Goal: Transaction & Acquisition: Purchase product/service

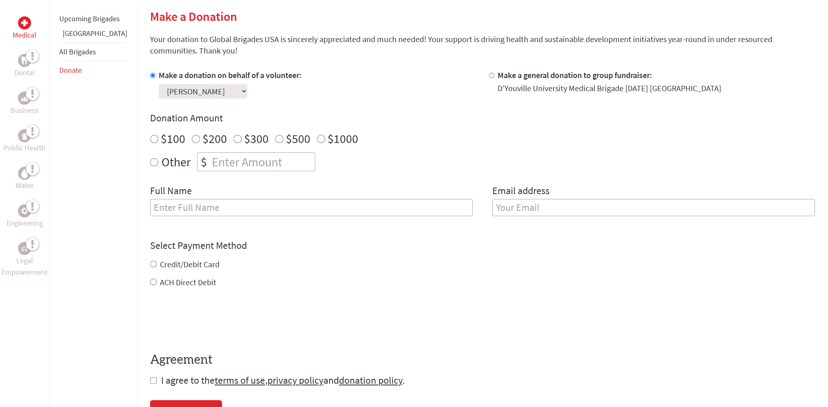
scroll to position [205, 0]
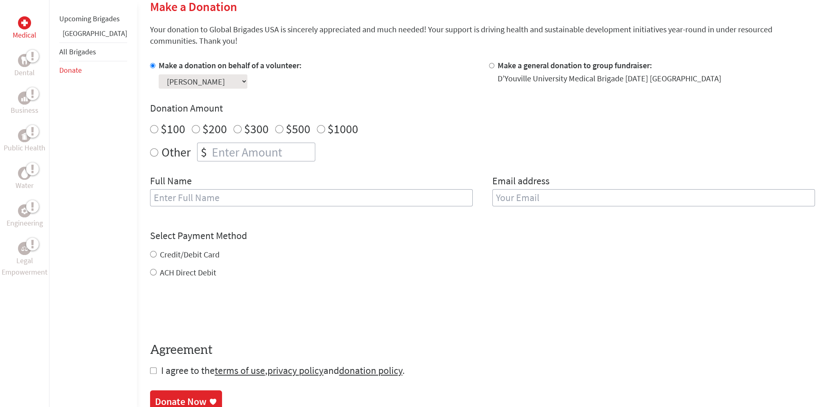
click at [186, 202] on input "text" at bounding box center [311, 197] width 323 height 17
type input "Shino"
click at [499, 201] on input "email" at bounding box center [654, 197] width 323 height 17
type input "Philips"
click at [150, 255] on div "Select Payment Method NOTE: American Express is not accepted. Please proceed no…" at bounding box center [482, 253] width 665 height 49
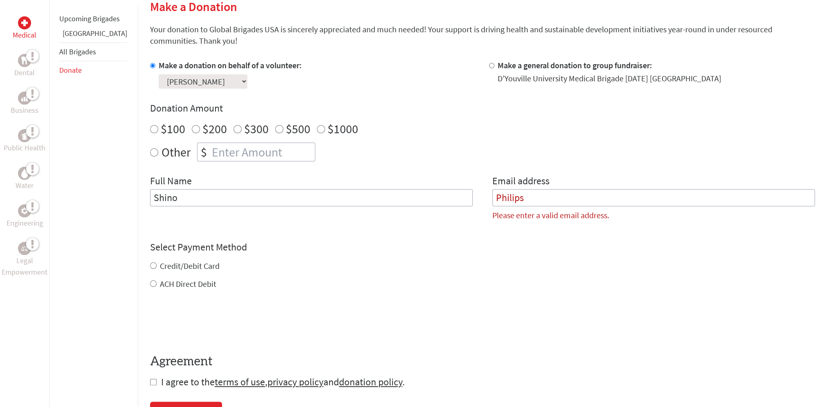
click at [150, 267] on input "Credit/Debit Card" at bounding box center [153, 266] width 7 height 7
radio input "true"
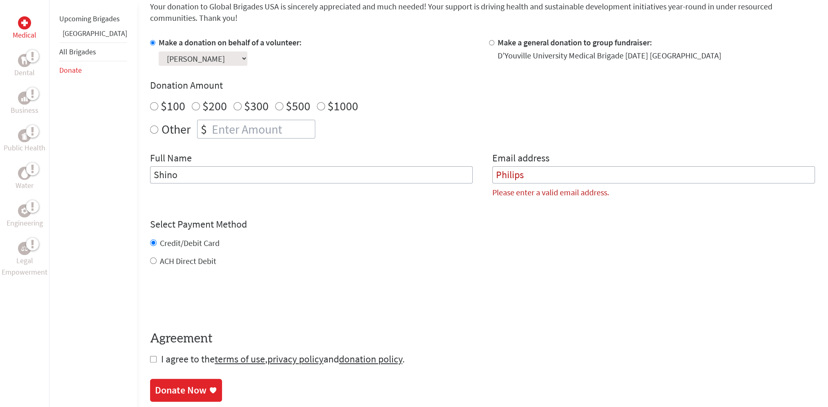
scroll to position [286, 0]
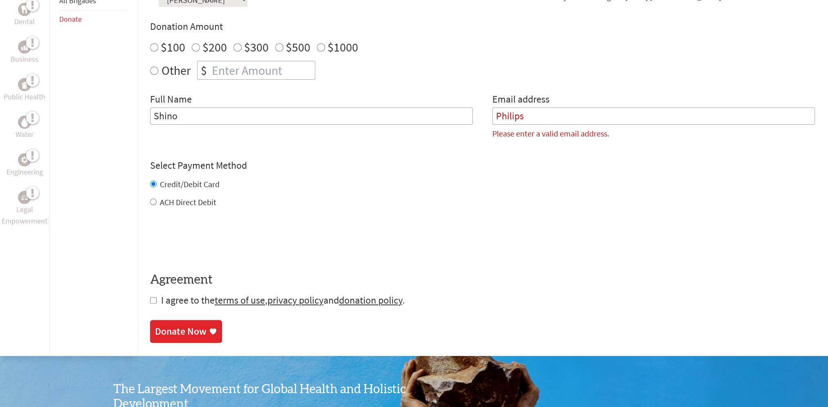
click at [150, 300] on input "checkbox" at bounding box center [153, 300] width 7 height 7
checkbox input "true"
click at [155, 333] on div "Donate Now" at bounding box center [181, 332] width 52 height 13
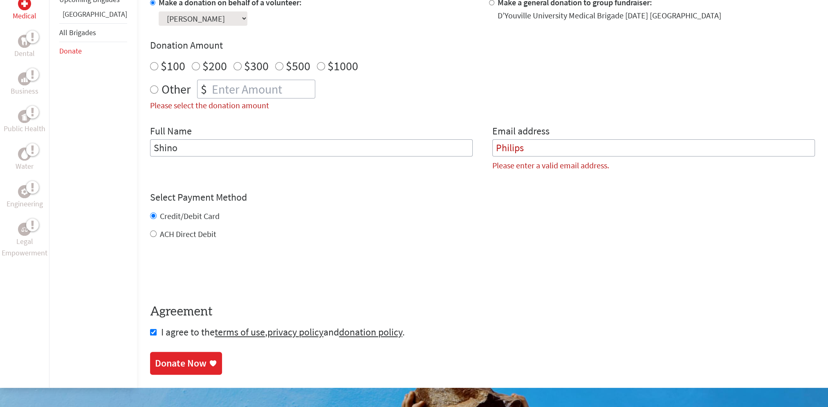
scroll to position [265, 0]
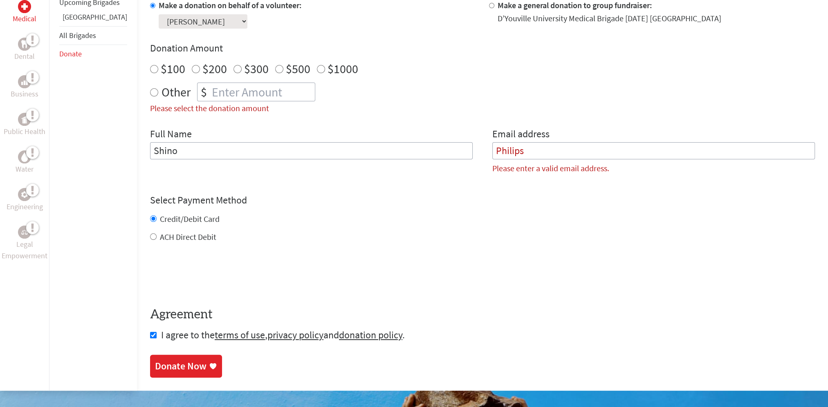
radio input "true"
click at [211, 95] on input "number" at bounding box center [262, 92] width 105 height 18
click at [150, 70] on input "$100" at bounding box center [154, 69] width 8 height 8
radio input "true"
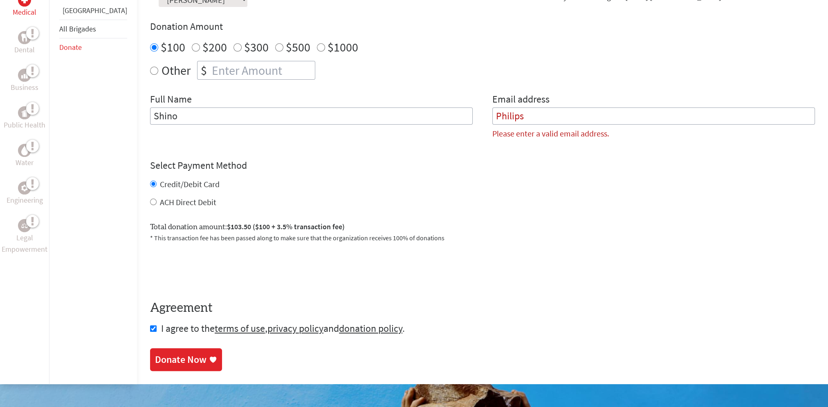
scroll to position [346, 0]
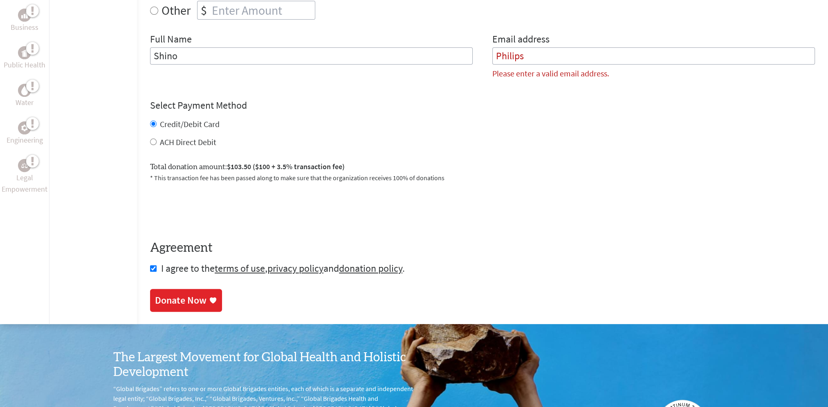
click at [171, 306] on div "Donate Now" at bounding box center [181, 300] width 52 height 13
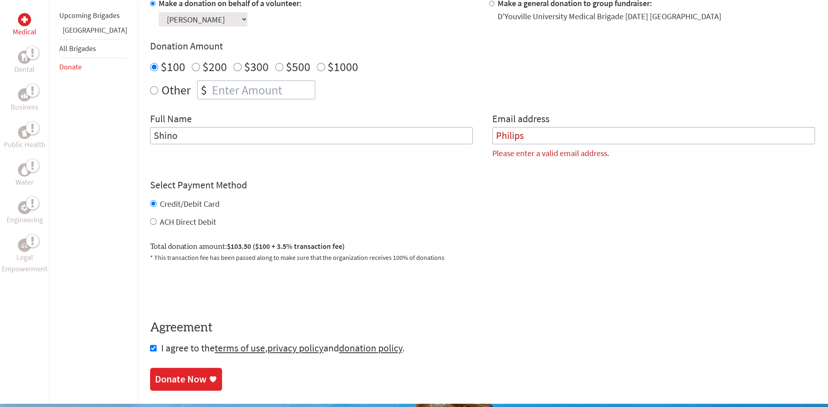
scroll to position [265, 0]
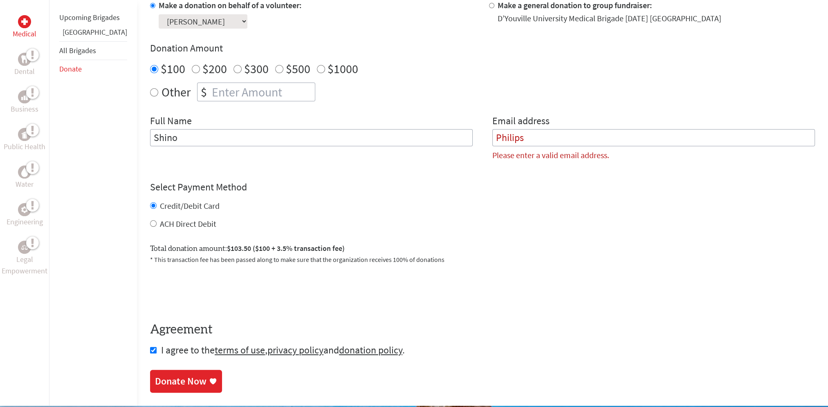
click at [529, 144] on input "Philips" at bounding box center [654, 137] width 323 height 17
type input "P"
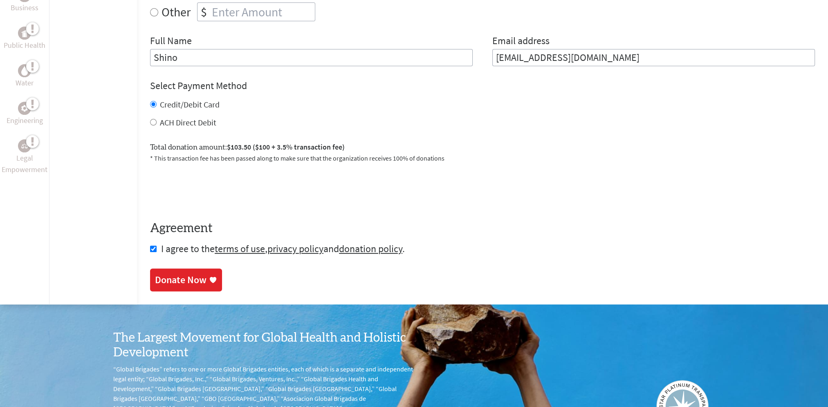
scroll to position [346, 0]
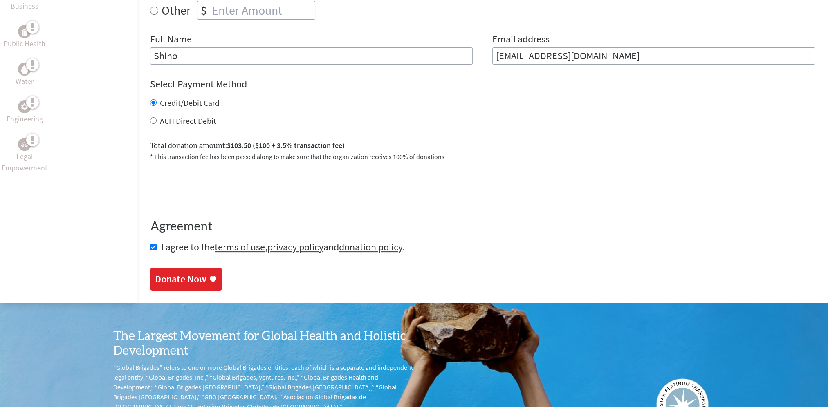
type input "shinophilips@gmail.com"
click at [167, 284] on div "Donate Now" at bounding box center [181, 279] width 52 height 13
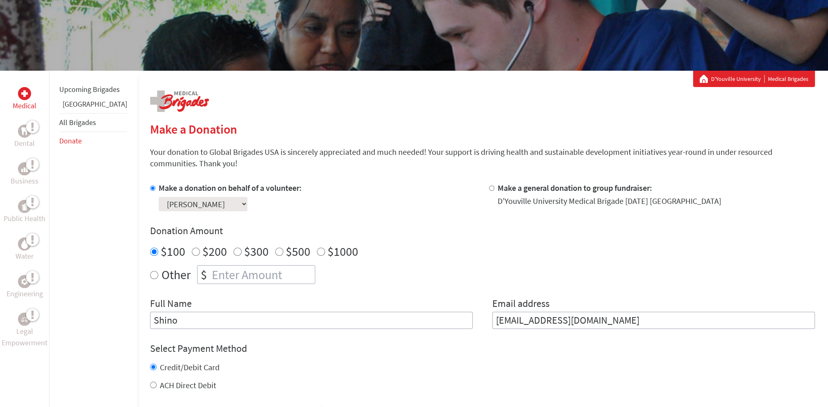
scroll to position [82, 0]
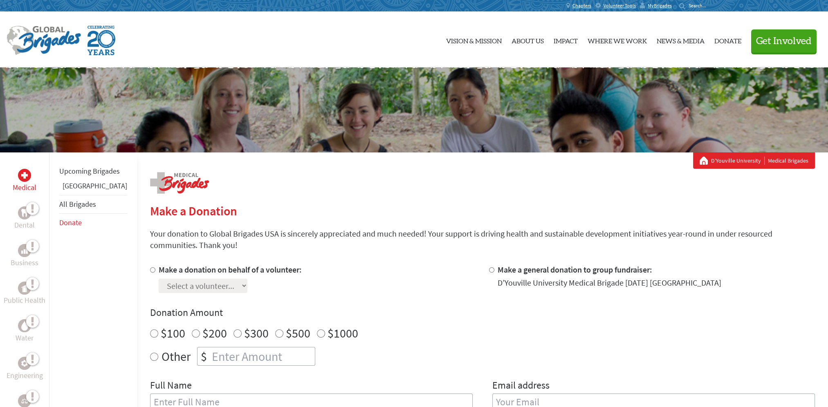
click at [159, 265] on label "Make a donation on behalf of a volunteer:" at bounding box center [230, 270] width 143 height 10
click at [155, 268] on input "Make a donation on behalf of a volunteer:" at bounding box center [152, 270] width 5 height 5
radio input "true"
click at [187, 287] on select "Select a volunteer... Chandra Philips Isabelle Prentice Melissa Bracero" at bounding box center [203, 286] width 89 height 14
select select "8AF71CAC-E1B0-11EF-B3BE-42010A8A0038"
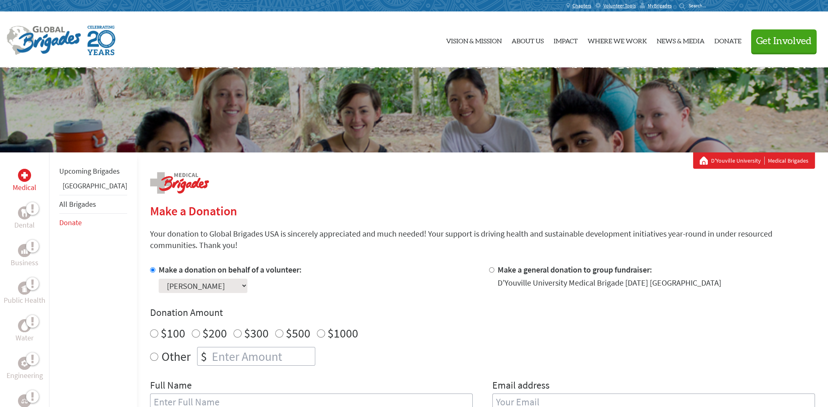
click at [159, 279] on select "Select a volunteer... [PERSON_NAME] [PERSON_NAME] [PERSON_NAME]" at bounding box center [203, 286] width 89 height 14
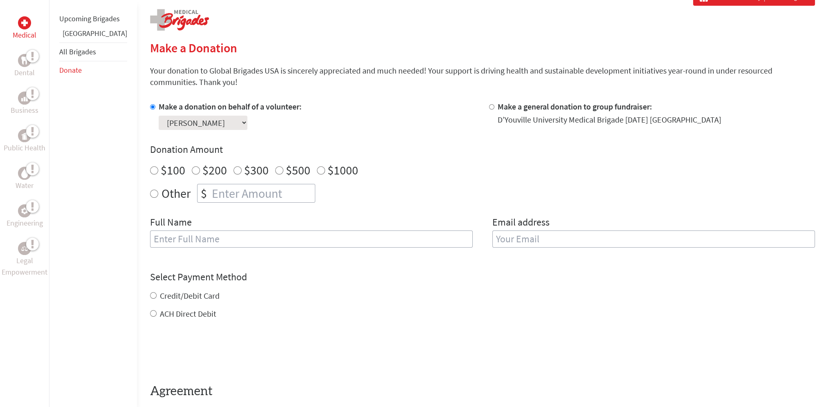
scroll to position [164, 0]
click at [150, 170] on input "$100" at bounding box center [154, 170] width 8 height 8
radio input "true"
click at [309, 238] on input "text" at bounding box center [311, 238] width 323 height 17
type input "Shino"
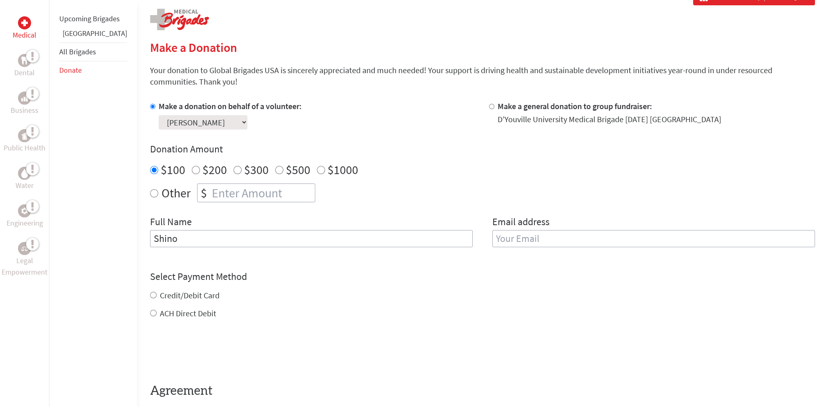
click at [525, 240] on input "email" at bounding box center [654, 238] width 323 height 17
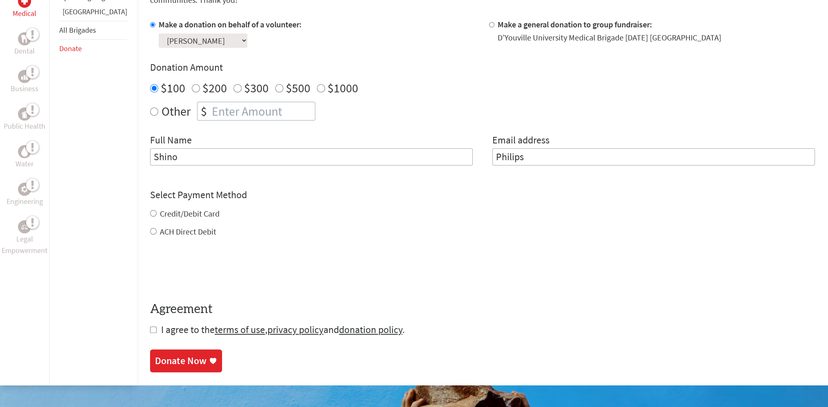
type input "Philips"
click at [150, 215] on div "Select Payment Method NOTE: American Express is not accepted. Please proceed no…" at bounding box center [482, 213] width 665 height 49
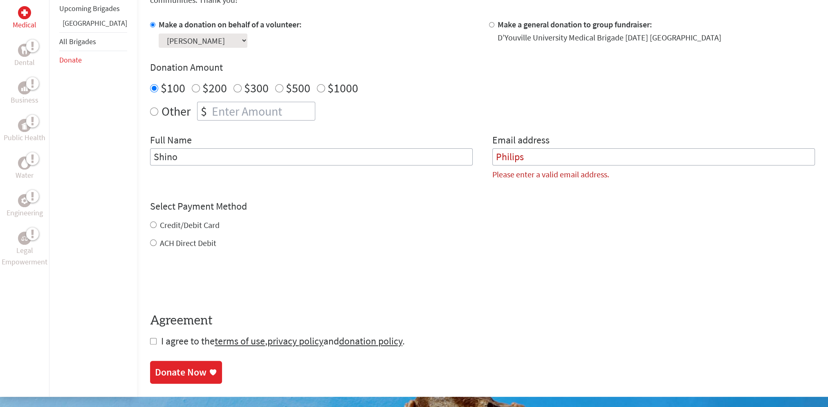
click at [150, 224] on input "Credit/Debit Card" at bounding box center [153, 225] width 7 height 7
radio input "true"
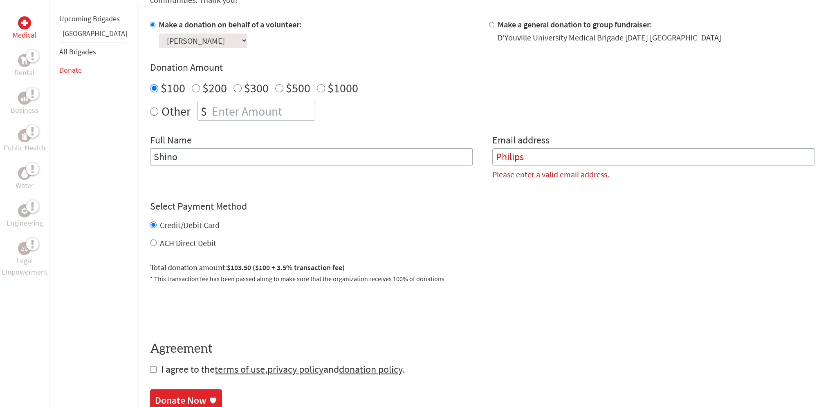
scroll to position [327, 0]
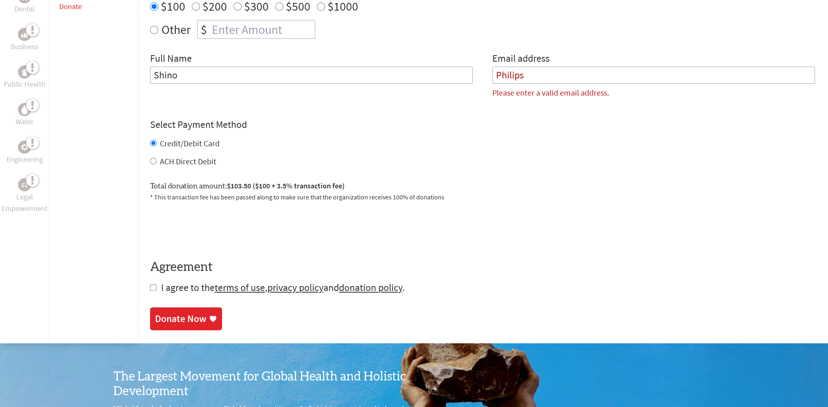
drag, startPoint x: 138, startPoint y: 286, endPoint x: 147, endPoint y: 291, distance: 10.4
click at [150, 286] on input "checkbox" at bounding box center [153, 288] width 7 height 7
checkbox input "true"
click at [164, 319] on div "Donate Now" at bounding box center [181, 319] width 52 height 13
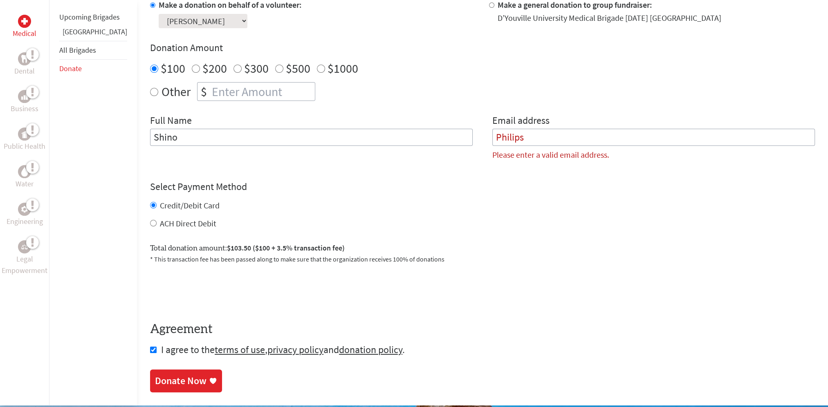
scroll to position [265, 0]
drag, startPoint x: 526, startPoint y: 139, endPoint x: 469, endPoint y: 145, distance: 57.6
click at [470, 137] on div "Full Name Shino Email address Philips Please enter a valid email address." at bounding box center [482, 141] width 665 height 53
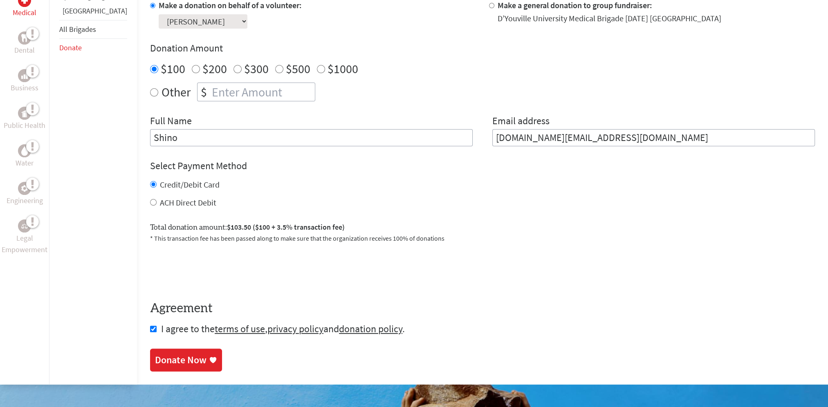
type input "shino.philips@alexion.com"
drag, startPoint x: 481, startPoint y: 182, endPoint x: 487, endPoint y: 181, distance: 5.8
click at [483, 182] on div "Credit/Debit Card" at bounding box center [482, 184] width 665 height 11
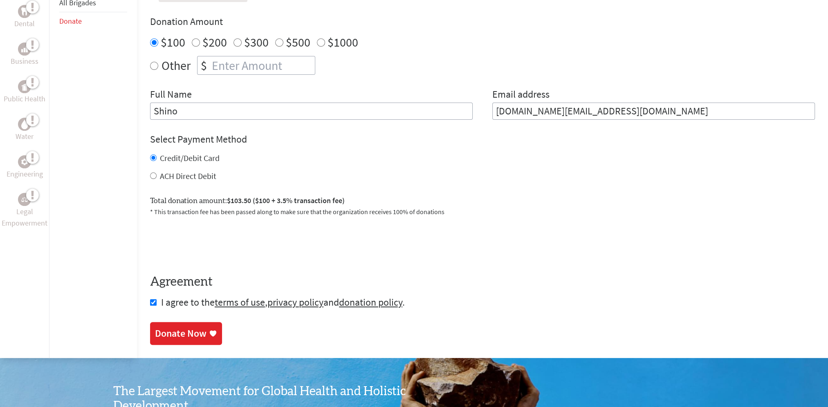
scroll to position [306, 0]
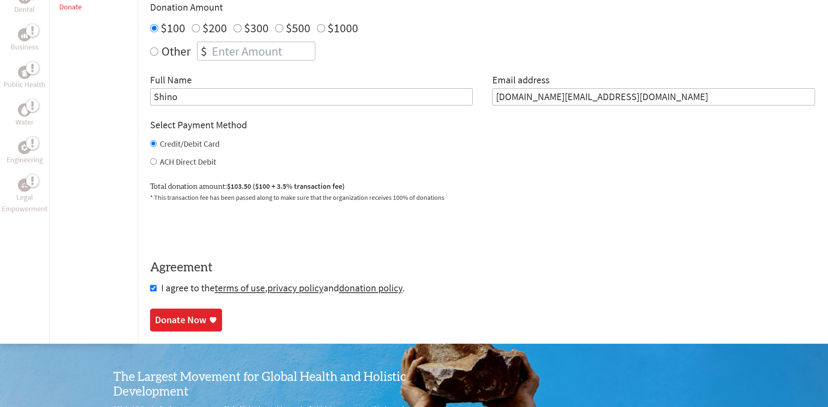
click at [162, 321] on div "Donate Now" at bounding box center [181, 320] width 52 height 13
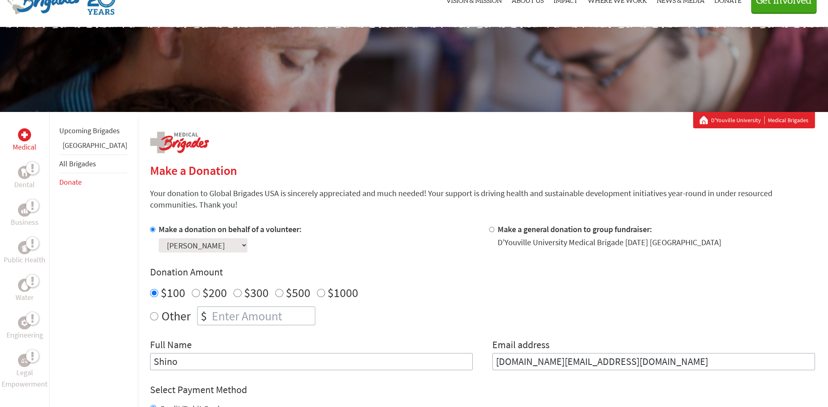
scroll to position [46, 0]
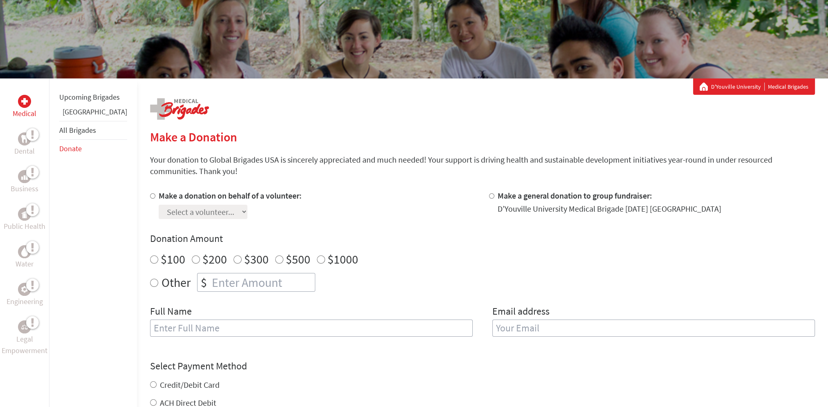
scroll to position [82, 0]
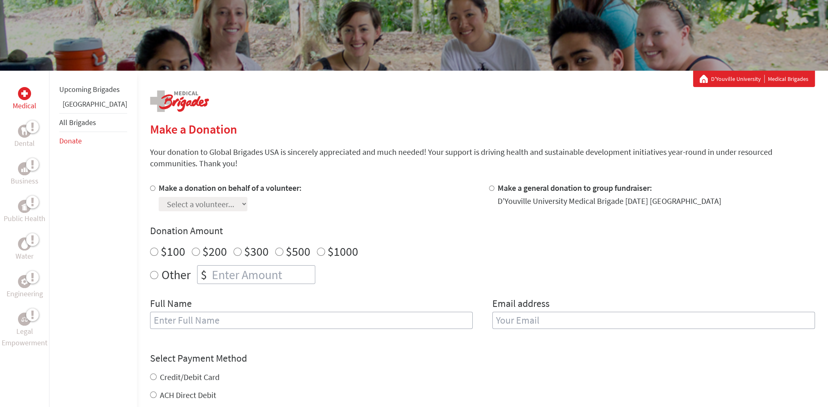
click at [489, 189] on input "Make a general donation to group fundraiser:" at bounding box center [491, 188] width 5 height 5
radio input "true"
click at [68, 146] on link "Donate" at bounding box center [70, 140] width 22 height 9
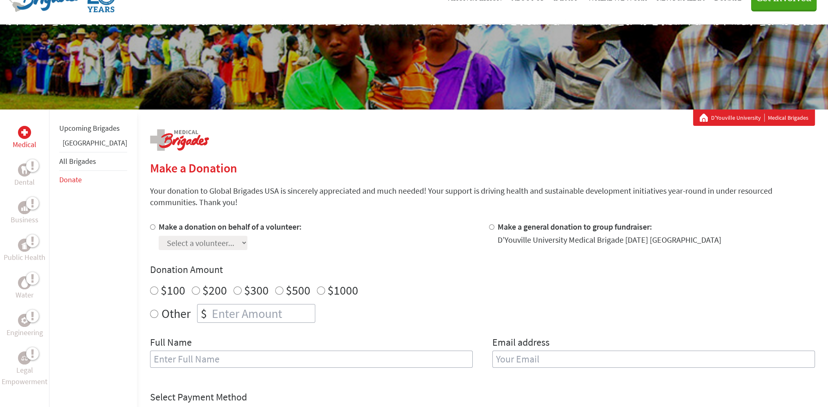
scroll to position [41, 0]
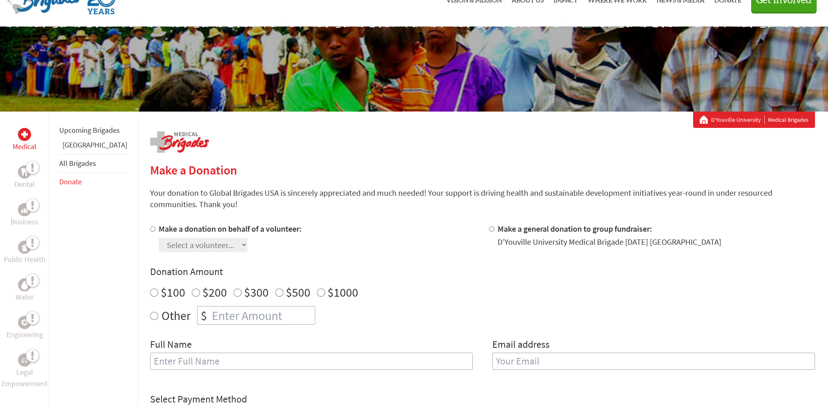
click at [150, 231] on input "Make a donation on behalf of a volunteer:" at bounding box center [152, 229] width 5 height 5
radio input "true"
click at [194, 246] on select "Select a volunteer... [PERSON_NAME] [PERSON_NAME] [PERSON_NAME]" at bounding box center [203, 245] width 89 height 14
select select "8AF71CAC-E1B0-11EF-B3BE-42010A8A0038"
click at [159, 238] on select "Select a volunteer... [PERSON_NAME] [PERSON_NAME] [PERSON_NAME]" at bounding box center [203, 245] width 89 height 14
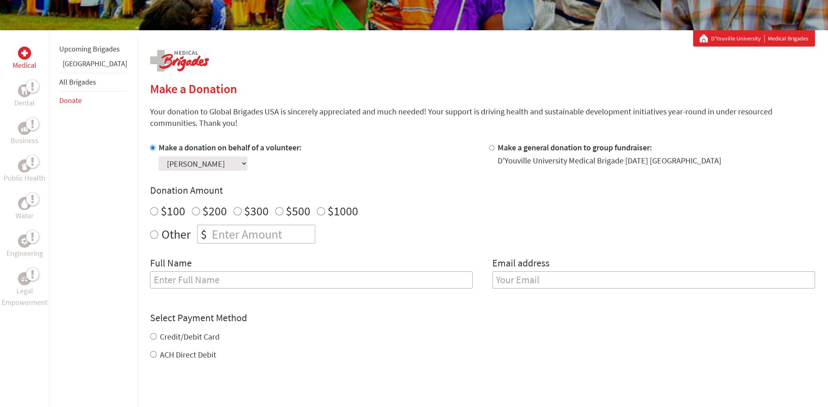
scroll to position [123, 0]
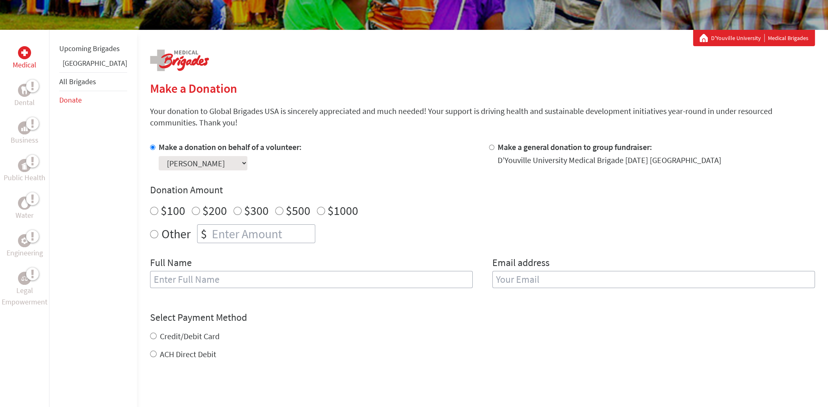
click at [150, 214] on input "$100" at bounding box center [154, 211] width 8 height 8
radio input "true"
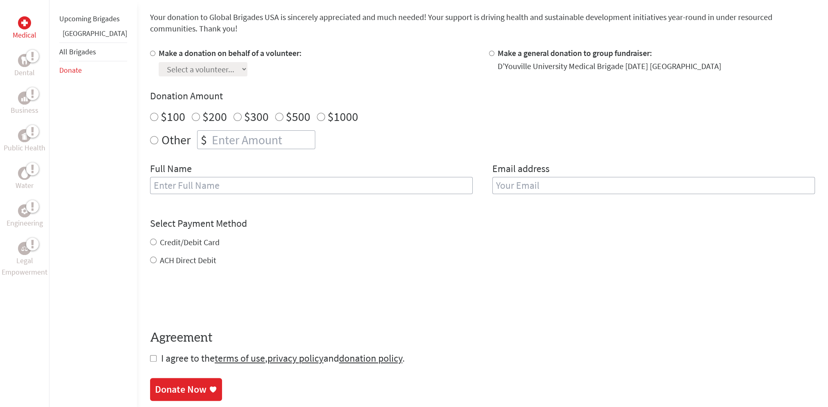
scroll to position [205, 0]
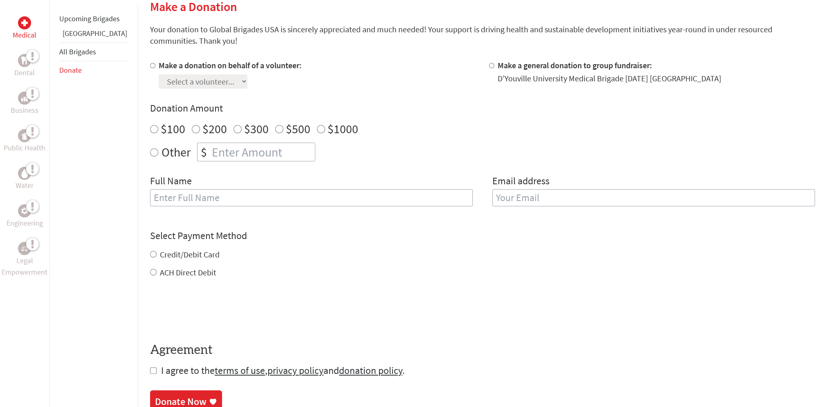
click at [489, 66] on input "Make a general donation to group fundraiser:" at bounding box center [491, 65] width 5 height 5
radio input "true"
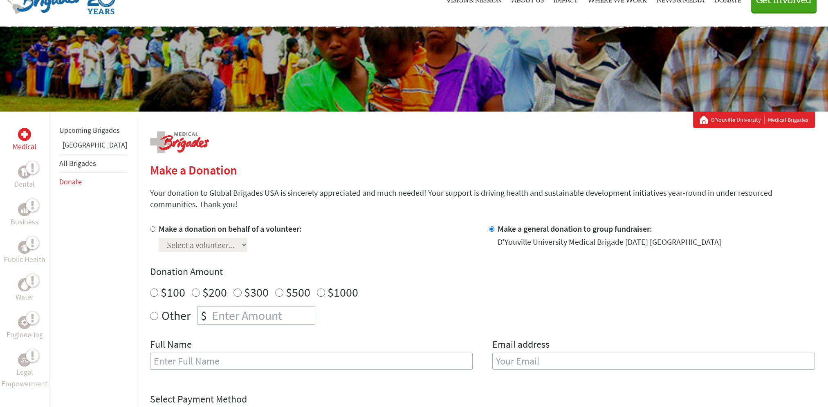
scroll to position [0, 0]
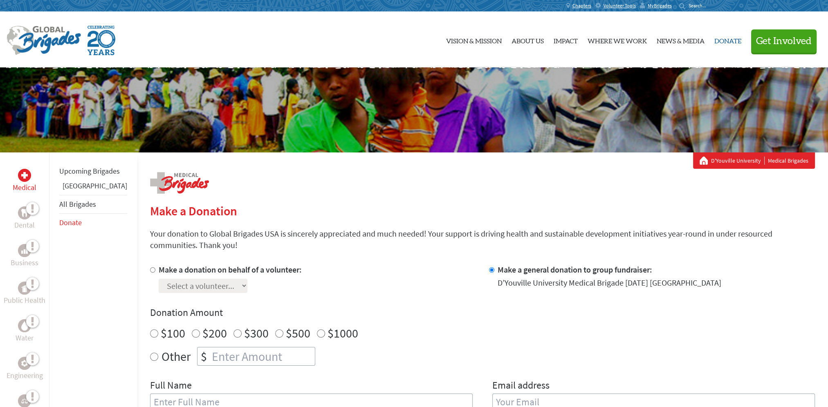
click at [730, 43] on link "Donate" at bounding box center [728, 39] width 27 height 43
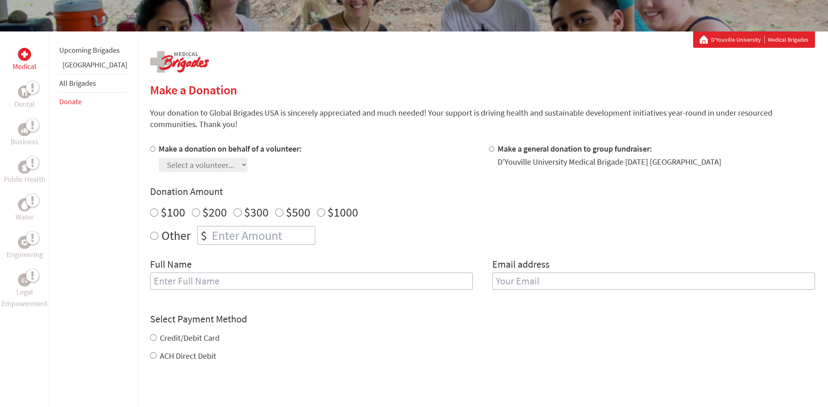
scroll to position [123, 0]
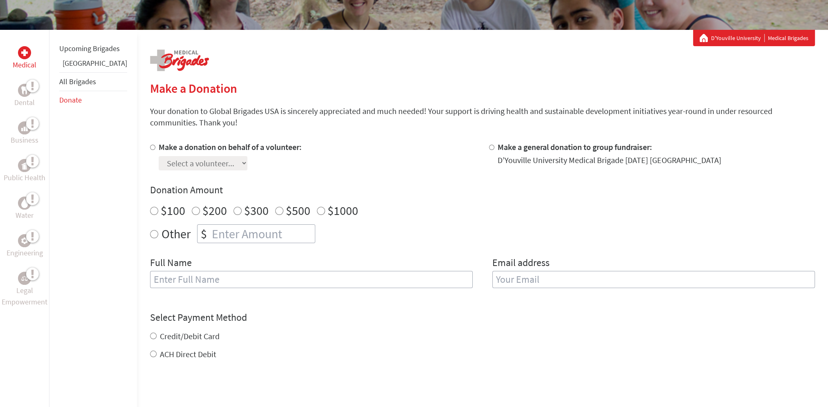
click at [150, 150] on input "Make a donation on behalf of a volunteer:" at bounding box center [152, 147] width 5 height 5
radio input "true"
click at [195, 160] on select "Select a volunteer... [PERSON_NAME] [PERSON_NAME] [PERSON_NAME]" at bounding box center [203, 163] width 89 height 14
select select "8AF71CAC-E1B0-11EF-B3BE-42010A8A0038"
click at [159, 156] on select "Select a volunteer... [PERSON_NAME] [PERSON_NAME] [PERSON_NAME]" at bounding box center [203, 163] width 89 height 14
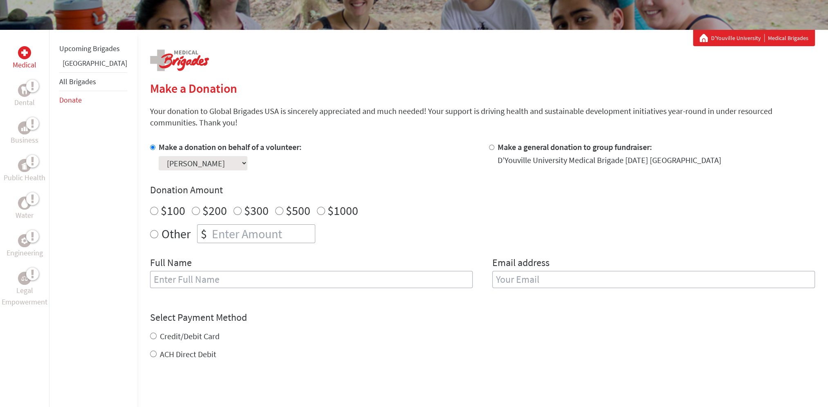
click at [150, 211] on input "$100" at bounding box center [154, 211] width 8 height 8
radio input "true"
click at [345, 278] on input "text" at bounding box center [311, 279] width 323 height 17
type input "Shino"
click at [536, 281] on input "email" at bounding box center [654, 279] width 323 height 17
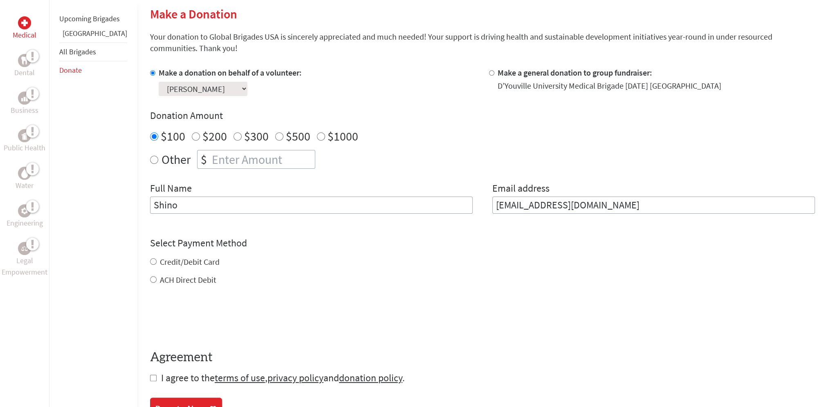
scroll to position [205, 0]
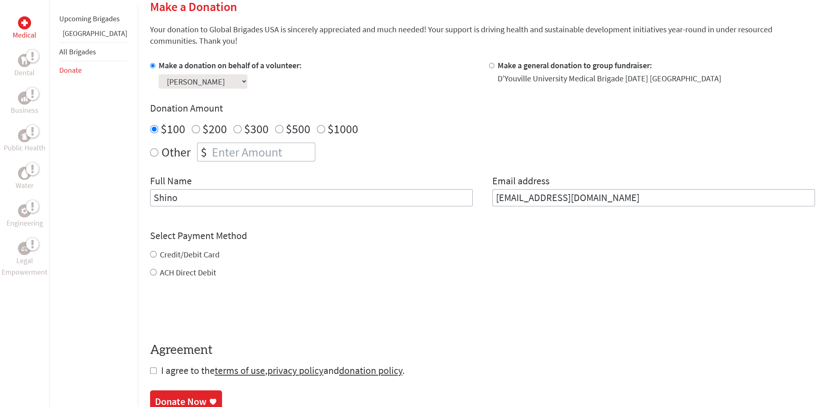
type input "shinophilips@gmail.com"
click at [150, 273] on form "Make a donation on behalf of a volunteer: Select a volunteer... Chandra Philips…" at bounding box center [482, 219] width 665 height 318
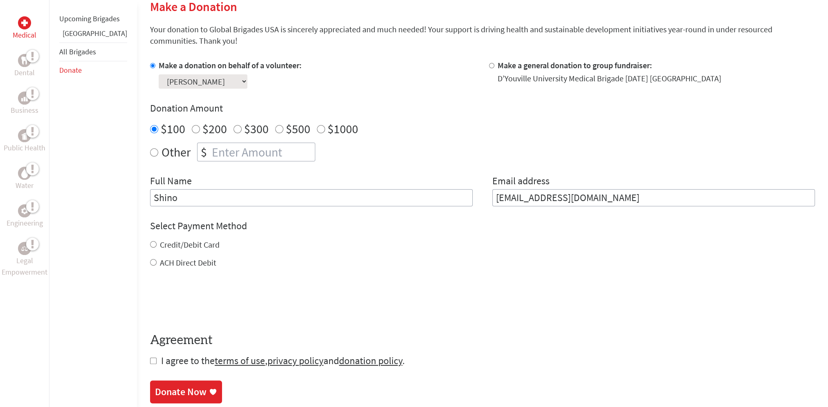
click at [150, 262] on input "ACH Direct Debit" at bounding box center [153, 262] width 7 height 7
radio input "true"
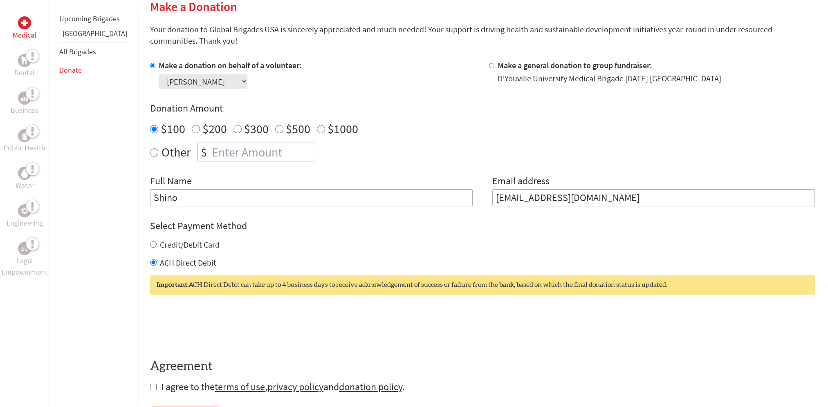
click at [150, 243] on input "Credit/Debit Card" at bounding box center [153, 244] width 7 height 7
radio input "true"
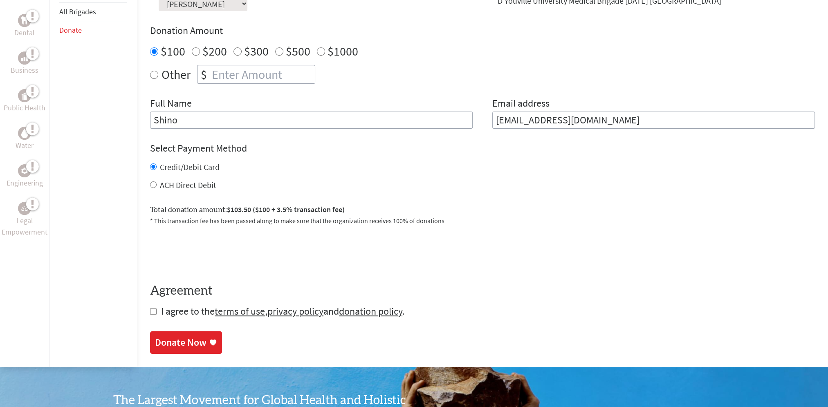
scroll to position [286, 0]
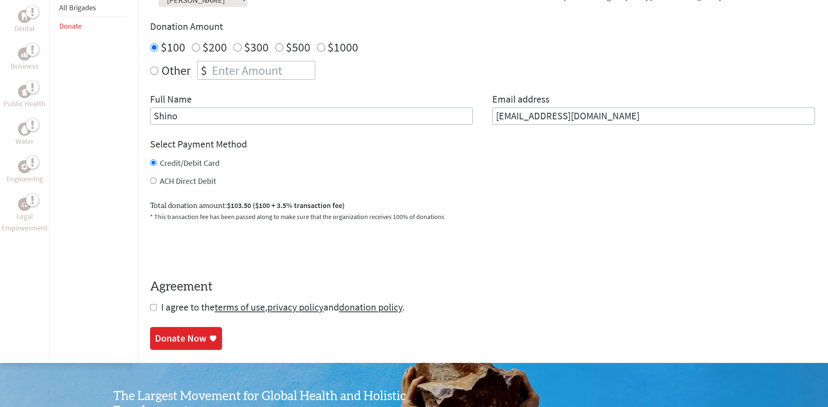
click at [150, 309] on input "checkbox" at bounding box center [153, 307] width 7 height 7
checkbox input "true"
click at [162, 338] on div "Donate Now" at bounding box center [181, 339] width 52 height 13
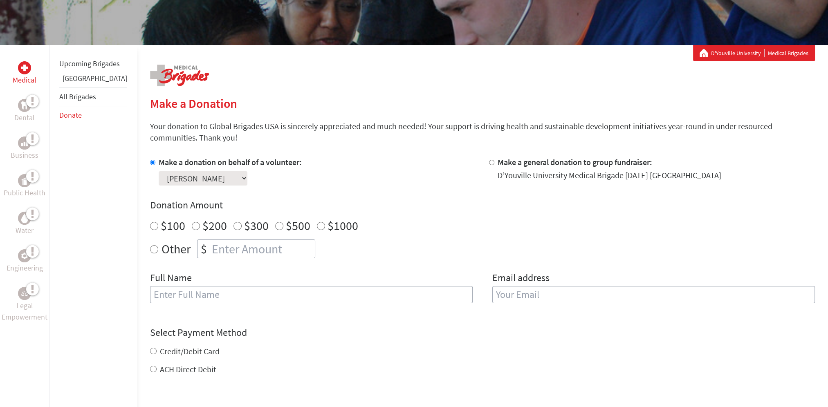
scroll to position [41, 0]
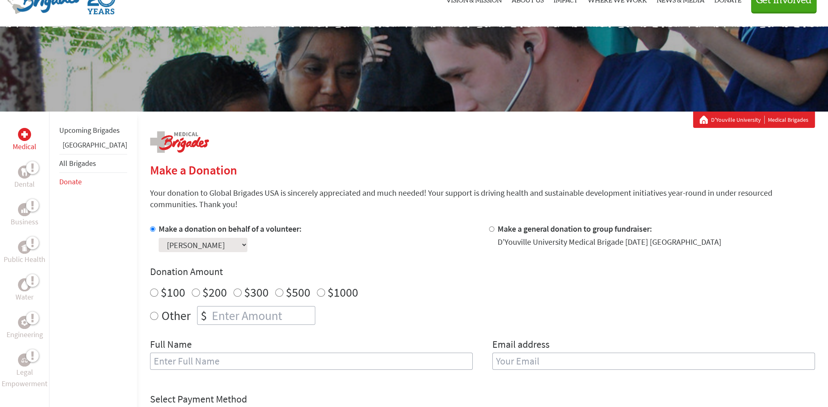
click at [79, 168] on link "All Brigades" at bounding box center [77, 163] width 37 height 9
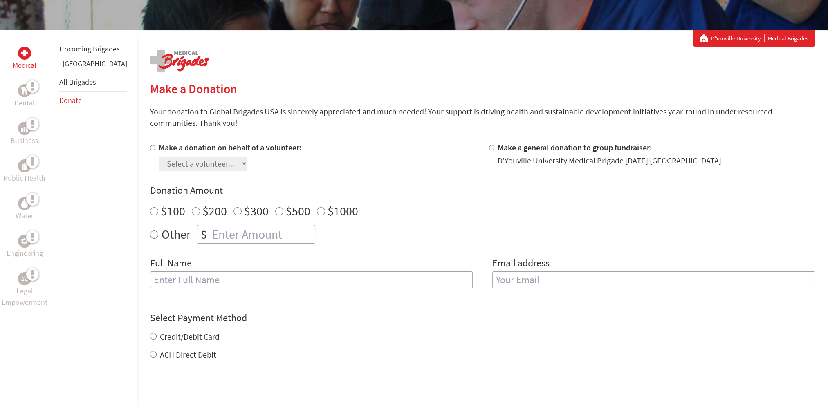
scroll to position [123, 0]
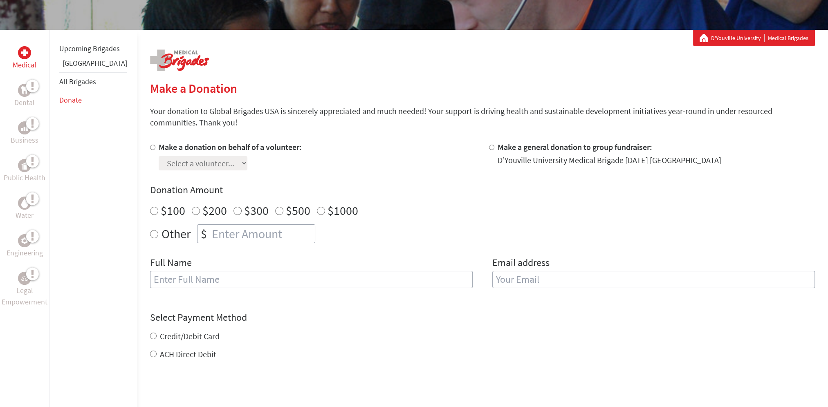
click at [489, 150] on input "Make a general donation to group fundraiser:" at bounding box center [491, 147] width 5 height 5
radio input "true"
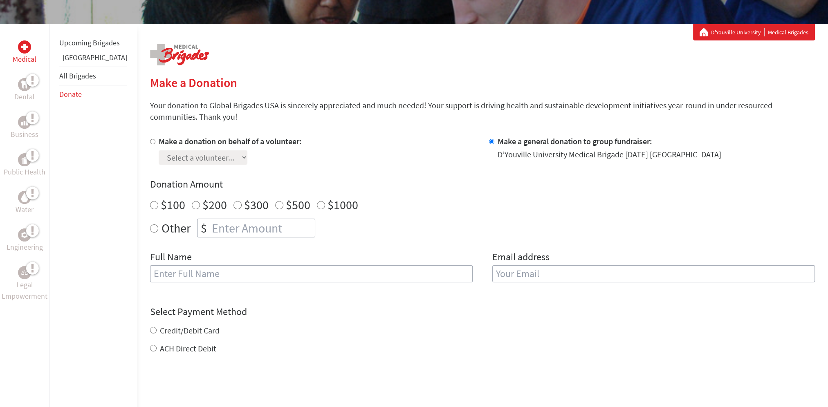
scroll to position [205, 0]
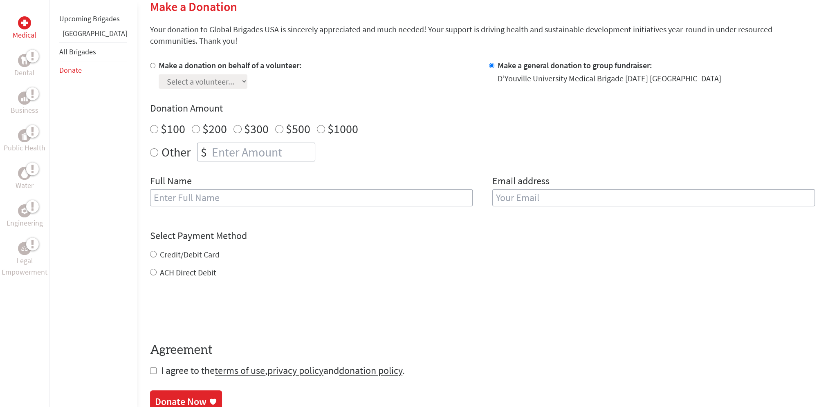
click at [150, 67] on input "Make a donation on behalf of a volunteer:" at bounding box center [152, 65] width 5 height 5
radio input "true"
click at [226, 83] on select "Select a volunteer... [PERSON_NAME] [PERSON_NAME] [PERSON_NAME]" at bounding box center [203, 81] width 89 height 14
select select "8AF71CAC-E1B0-11EF-B3BE-42010A8A0038"
click at [159, 74] on select "Select a volunteer... [PERSON_NAME] [PERSON_NAME] [PERSON_NAME]" at bounding box center [203, 81] width 89 height 14
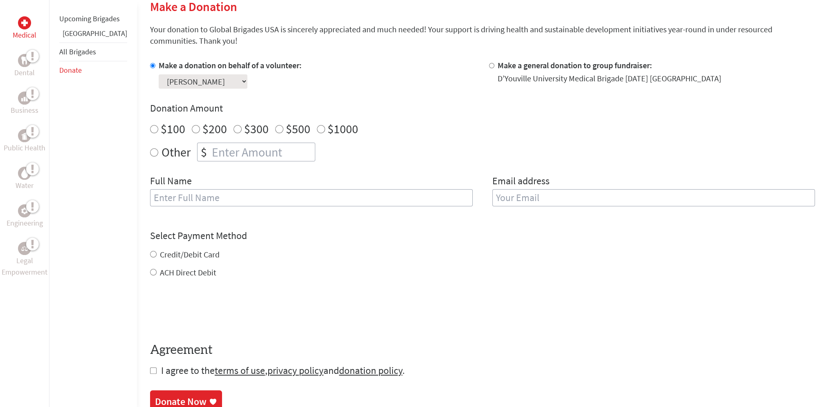
click at [150, 130] on input "$100" at bounding box center [154, 129] width 8 height 8
radio input "true"
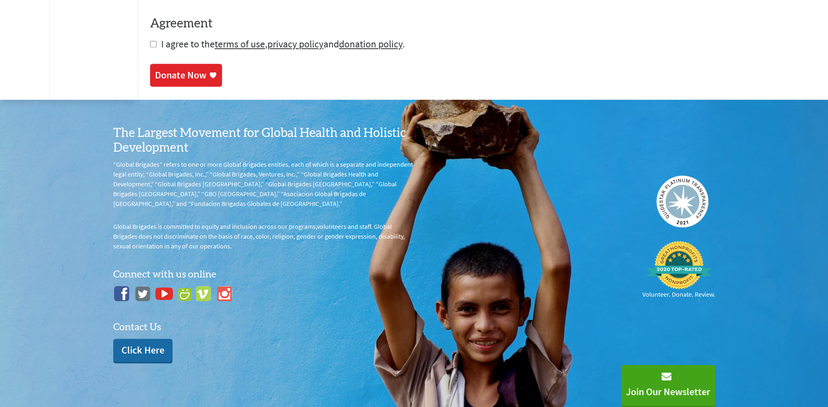
scroll to position [532, 0]
click at [671, 260] on img at bounding box center [678, 265] width 65 height 49
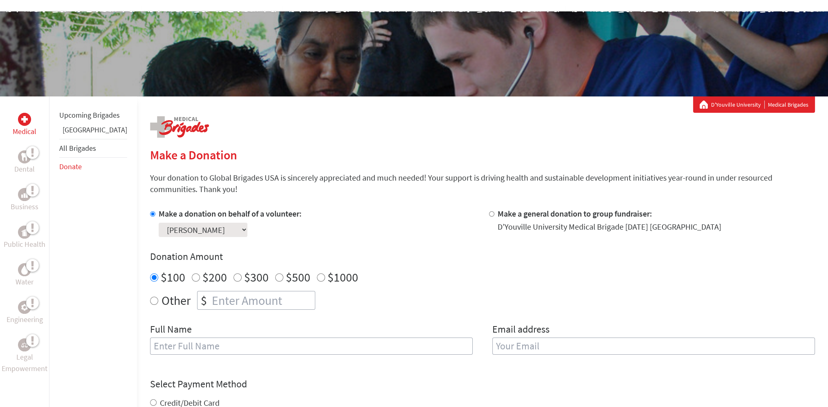
scroll to position [0, 0]
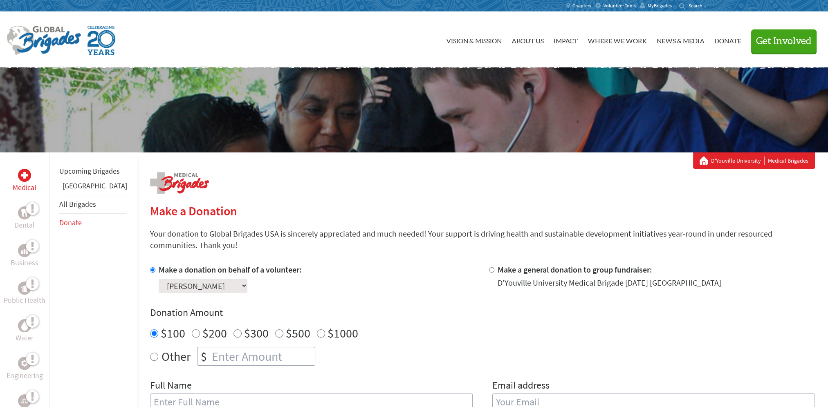
click at [74, 209] on link "All Brigades" at bounding box center [77, 204] width 37 height 9
